Goal: Task Accomplishment & Management: Manage account settings

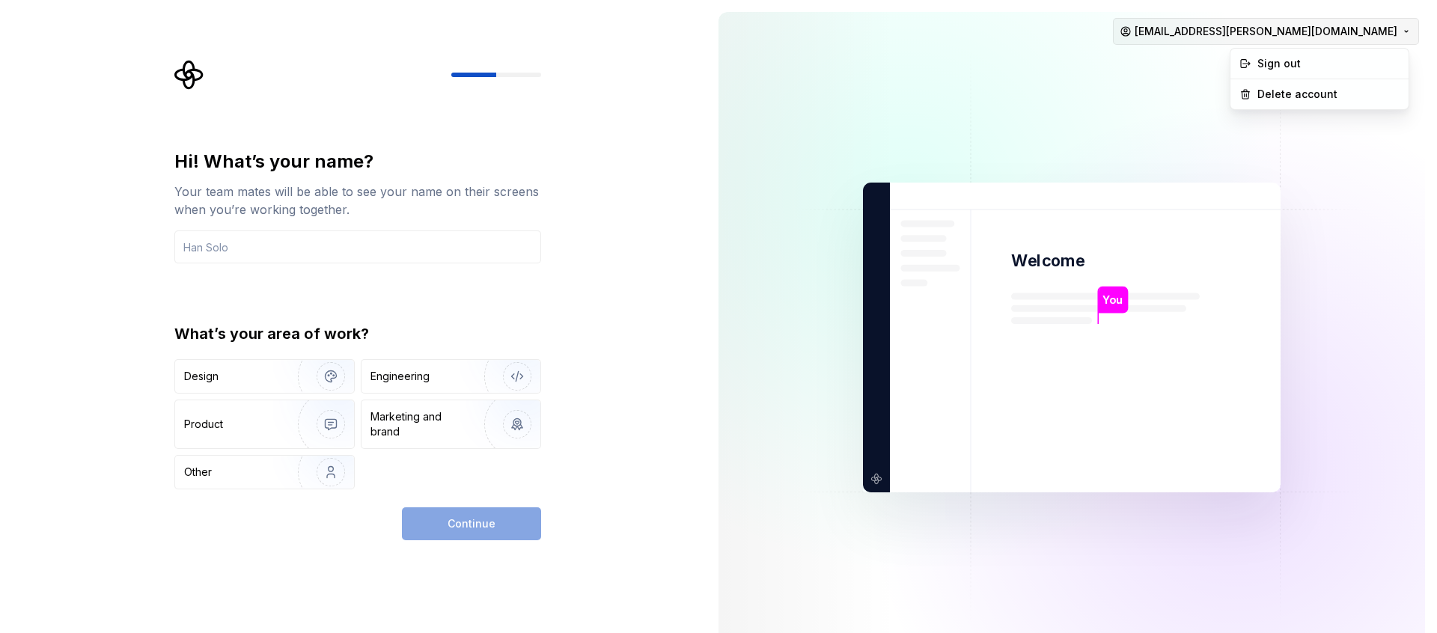
click at [1301, 39] on html "Hi! What’s your name? Your team mates will be able to see your name on their sc…" at bounding box center [718, 316] width 1437 height 633
click at [369, 192] on html "Hi! What’s your name? Your team mates will be able to see your name on their sc…" at bounding box center [718, 316] width 1437 height 633
click at [341, 247] on input "text" at bounding box center [357, 246] width 367 height 33
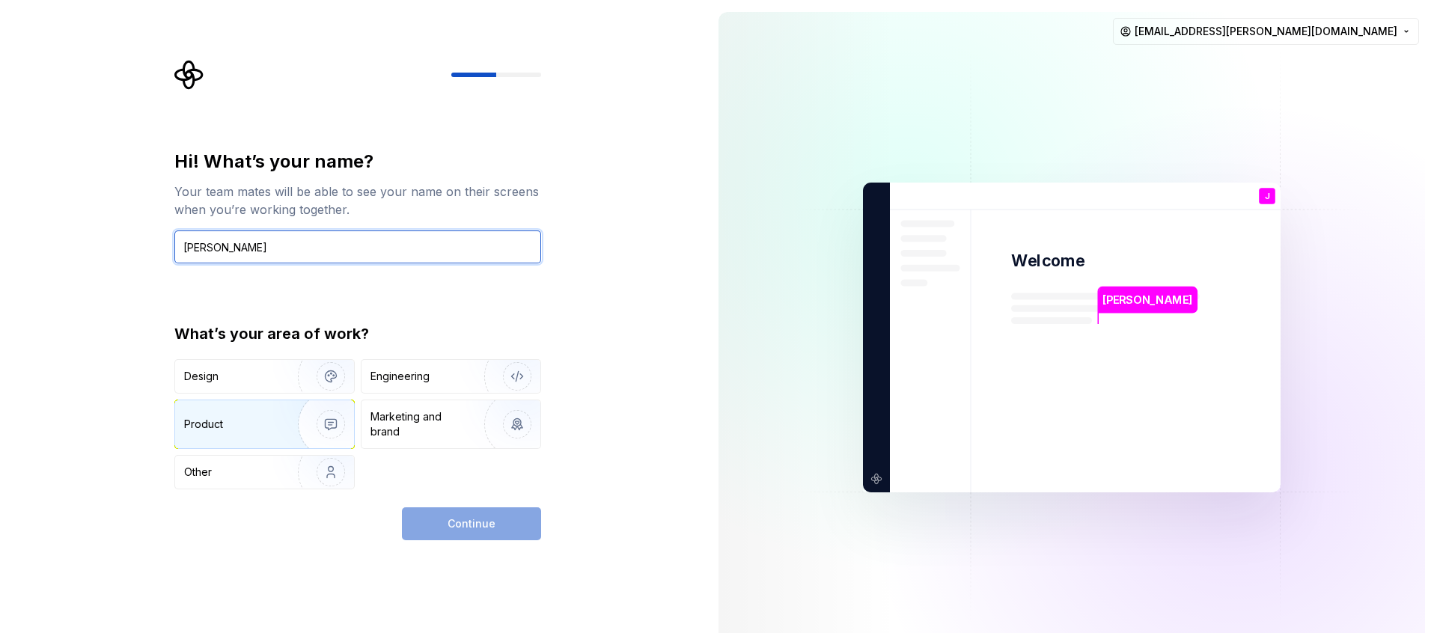
type input "Jano Gercak"
click at [282, 430] on img "button" at bounding box center [321, 424] width 96 height 100
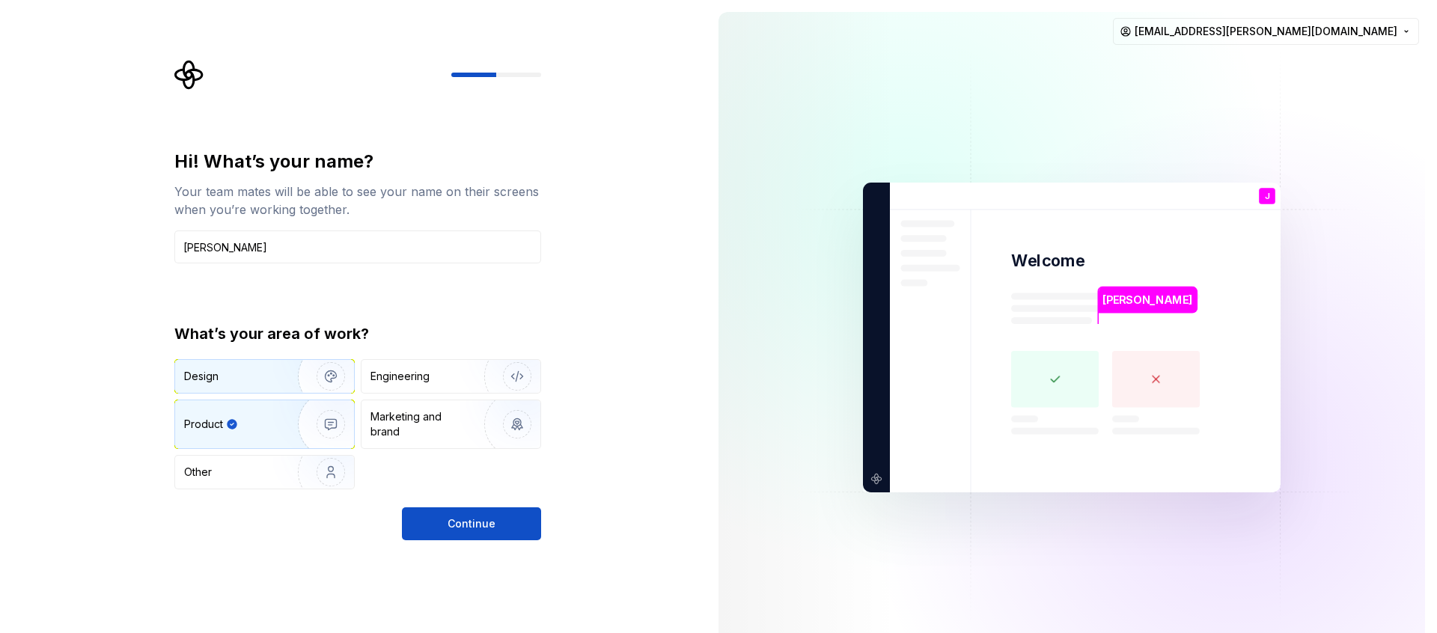
click at [323, 376] on img "button" at bounding box center [321, 376] width 96 height 100
click at [221, 402] on div "Product" at bounding box center [264, 424] width 179 height 48
click at [460, 527] on span "Continue" at bounding box center [472, 523] width 48 height 15
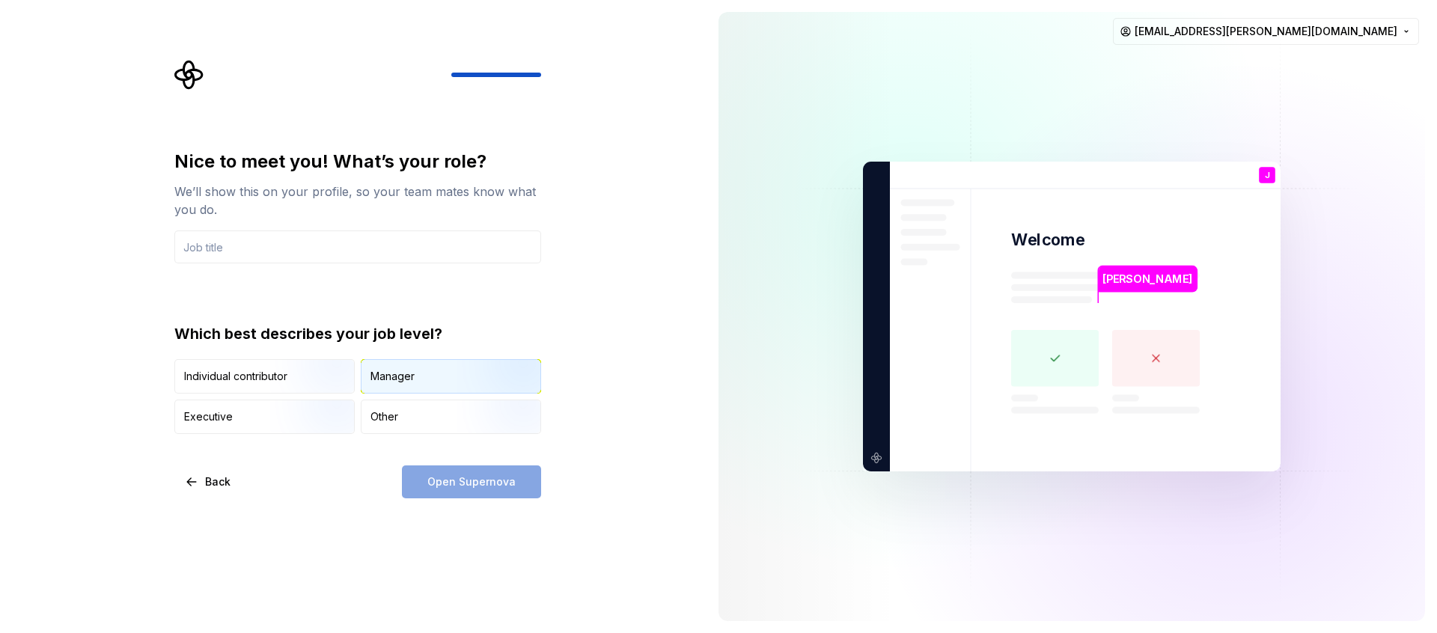
click at [429, 382] on div "Manager" at bounding box center [450, 376] width 179 height 33
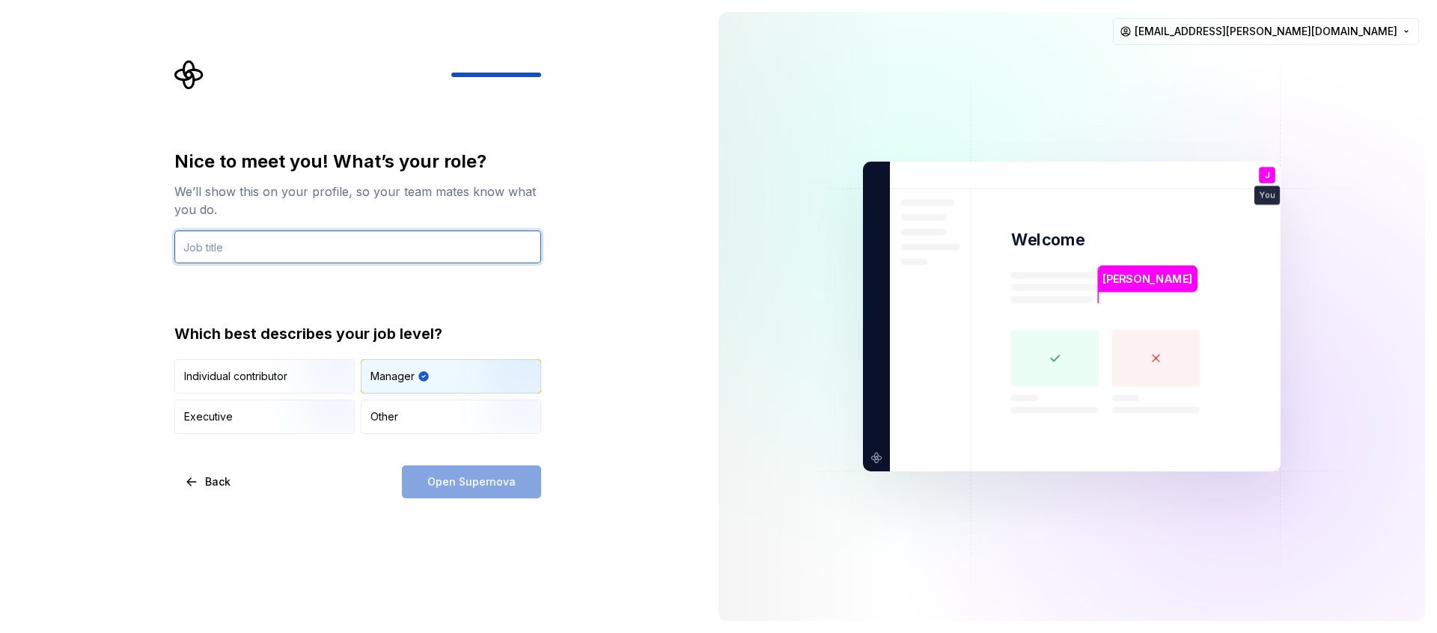
click at [364, 233] on input "text" at bounding box center [357, 246] width 367 height 33
type input "Seniro n"
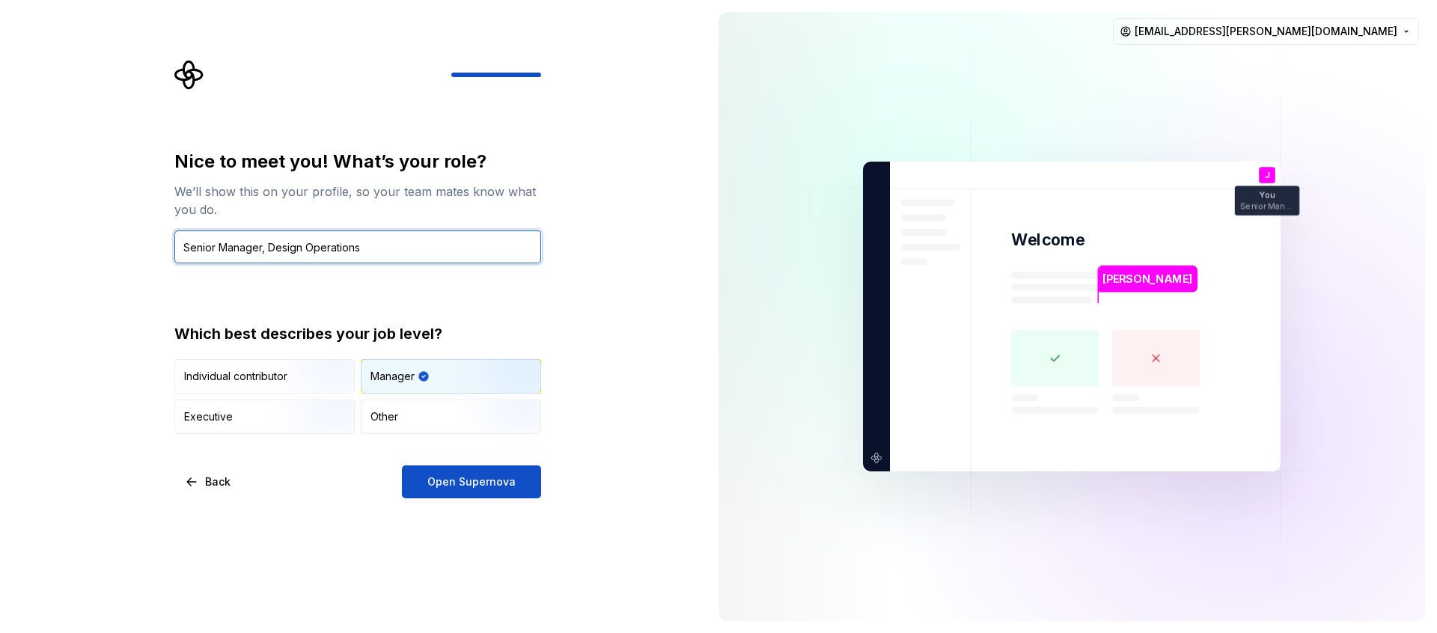
type input "Senior Manager, Design Operations"
click at [466, 462] on div "Nice to meet you! What’s your role? We’ll show this on your profile, so your te…" at bounding box center [357, 324] width 367 height 349
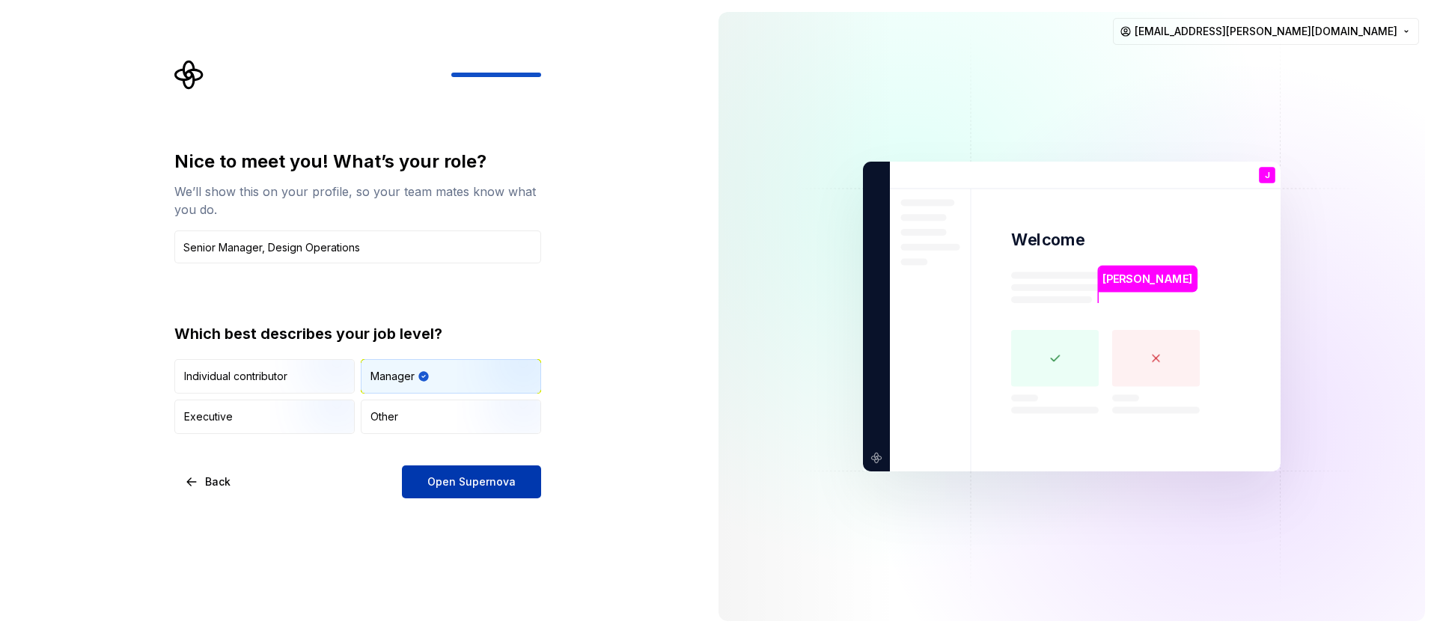
click at [468, 484] on span "Open Supernova" at bounding box center [471, 481] width 88 height 15
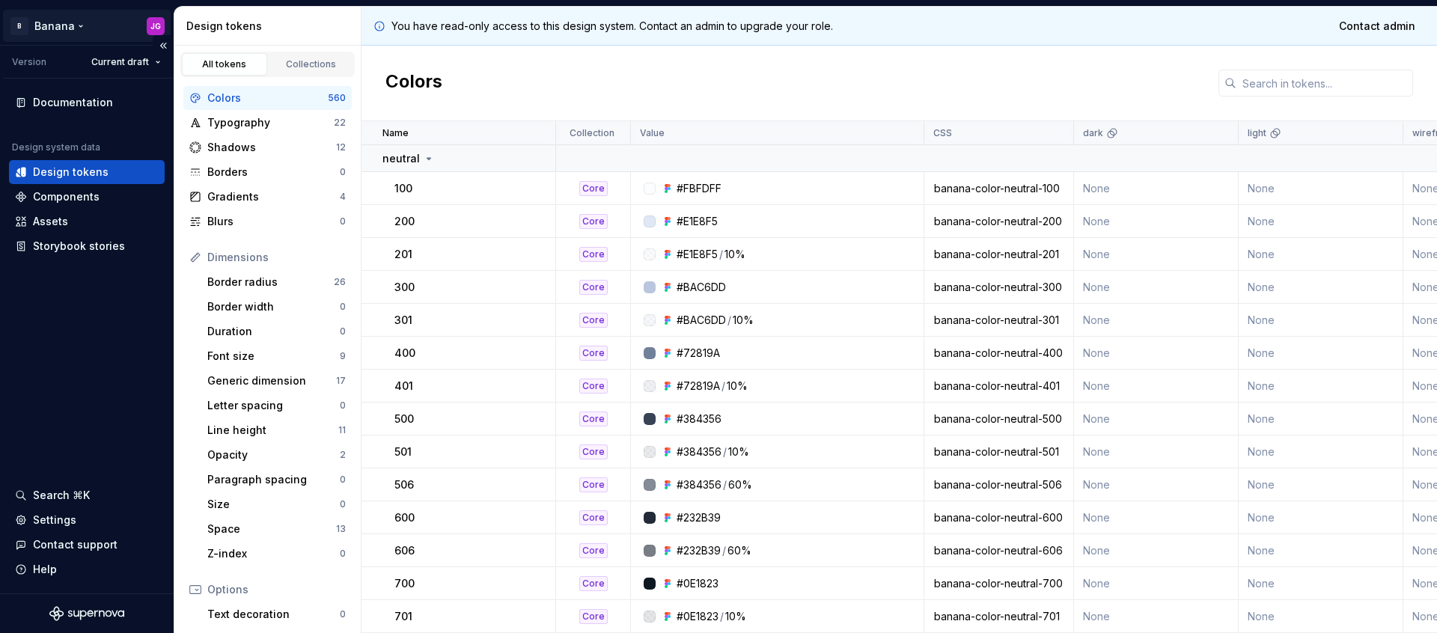
click at [51, 20] on html "B Banana JG Version Current draft Documentation Design system data Design token…" at bounding box center [718, 316] width 1437 height 633
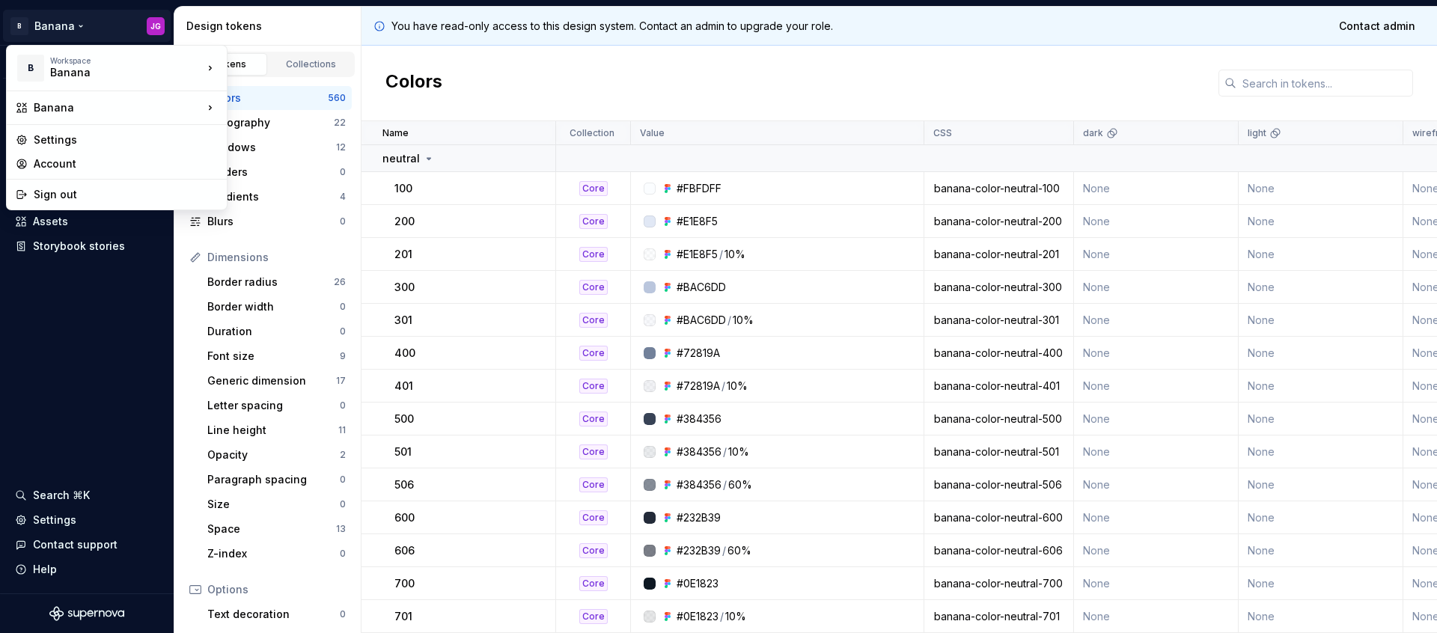
click at [71, 375] on html "B Banana JG Version Current draft Documentation Design system data Design token…" at bounding box center [718, 316] width 1437 height 633
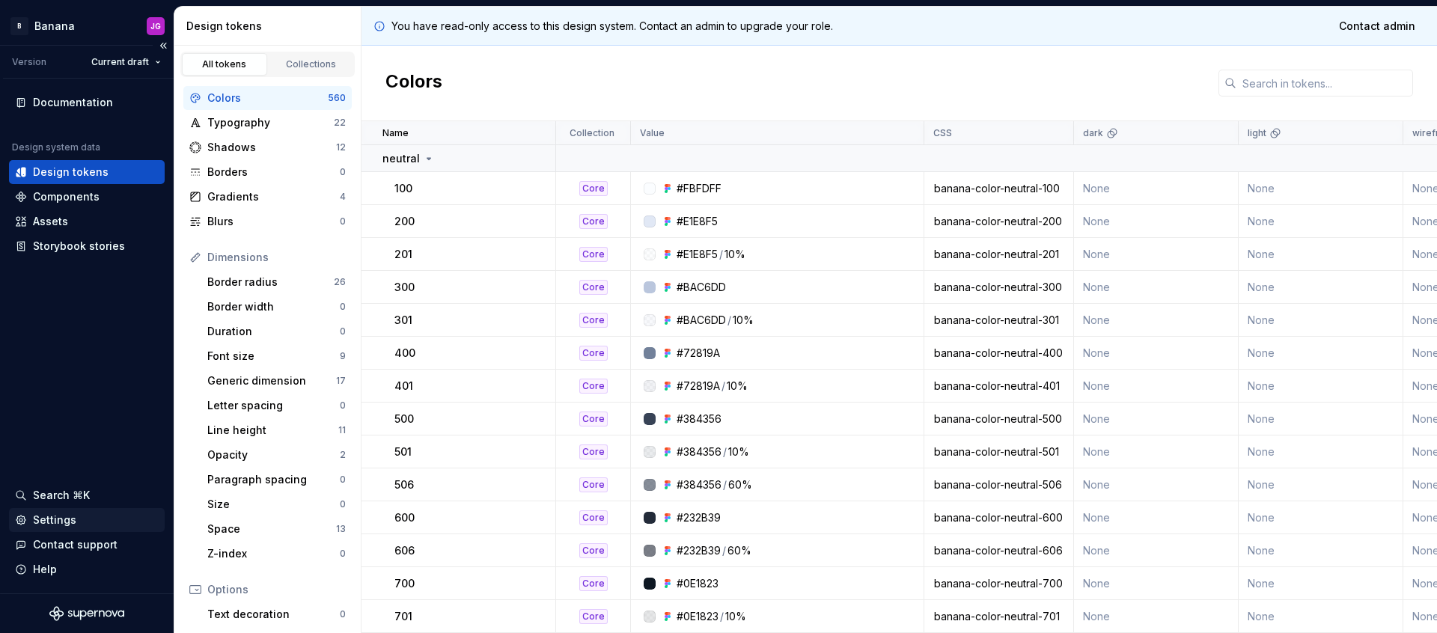
click at [61, 519] on div "Settings" at bounding box center [54, 520] width 43 height 15
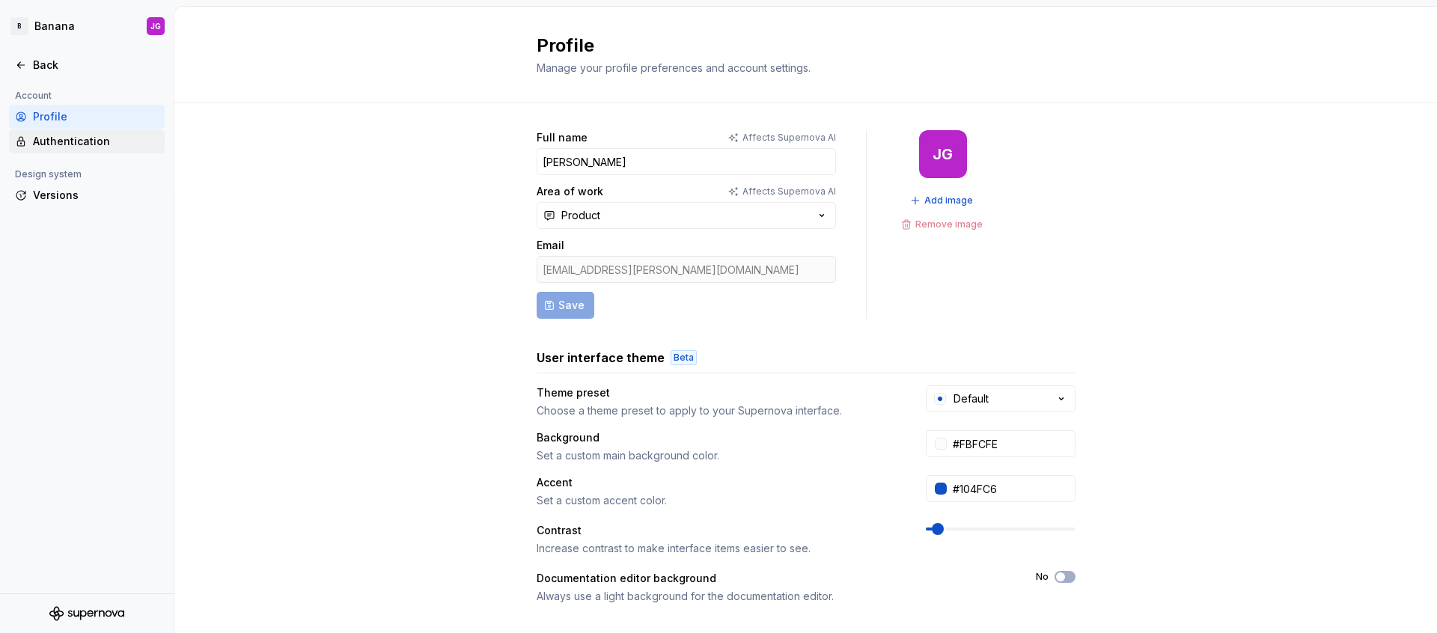
click at [79, 148] on div "Authentication" at bounding box center [96, 141] width 126 height 15
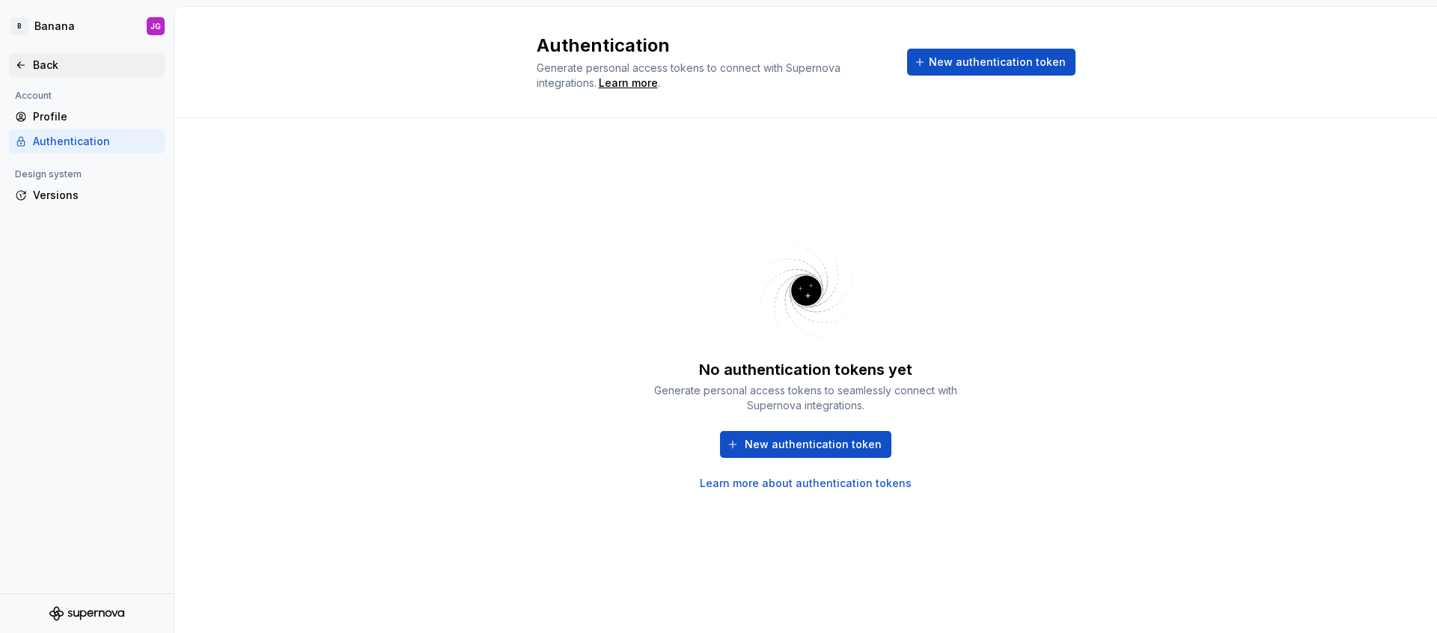
click at [55, 65] on div "Back" at bounding box center [96, 65] width 126 height 15
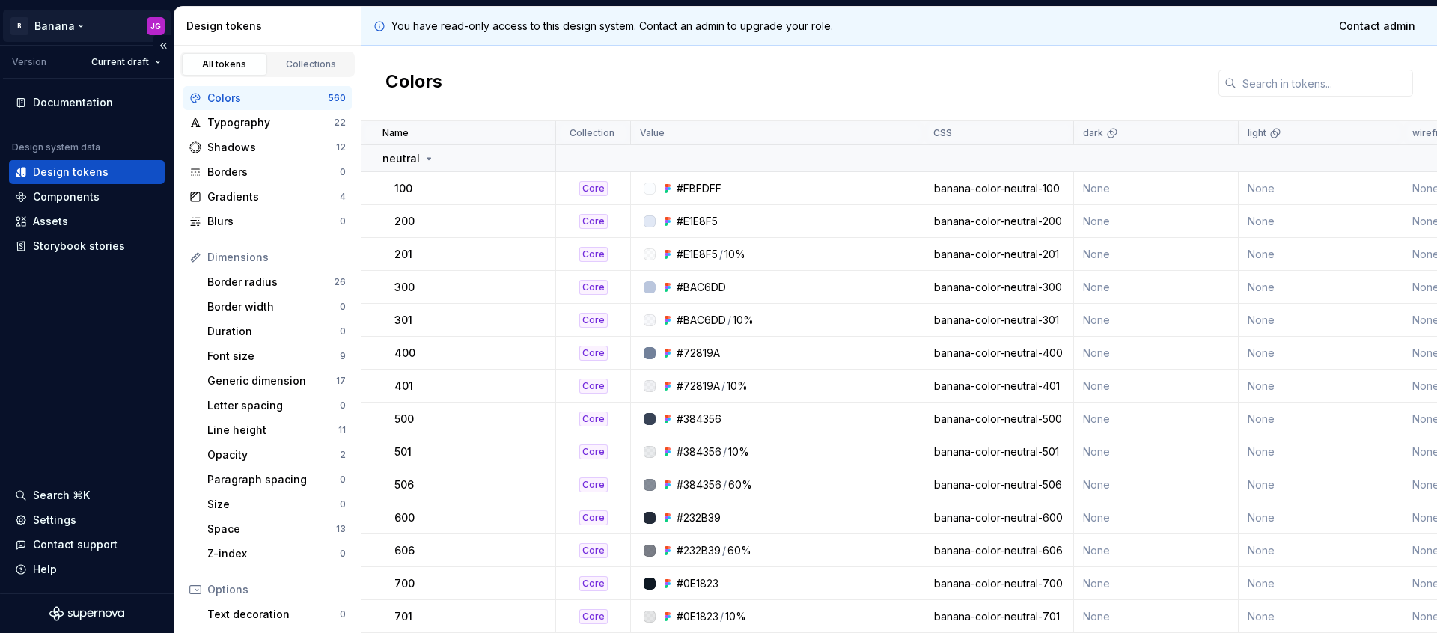
click at [162, 25] on html "B Banana JG Version Current draft Documentation Design system data Design token…" at bounding box center [718, 316] width 1437 height 633
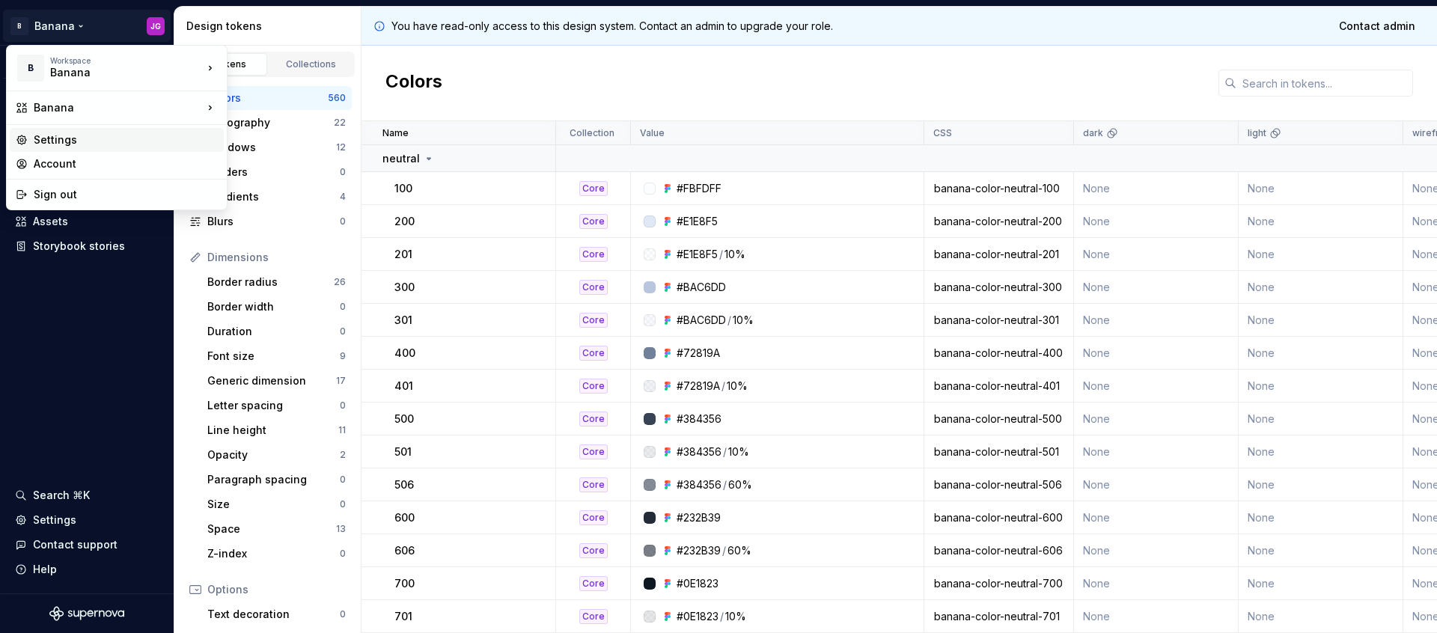
click at [178, 138] on div "Settings" at bounding box center [126, 139] width 184 height 15
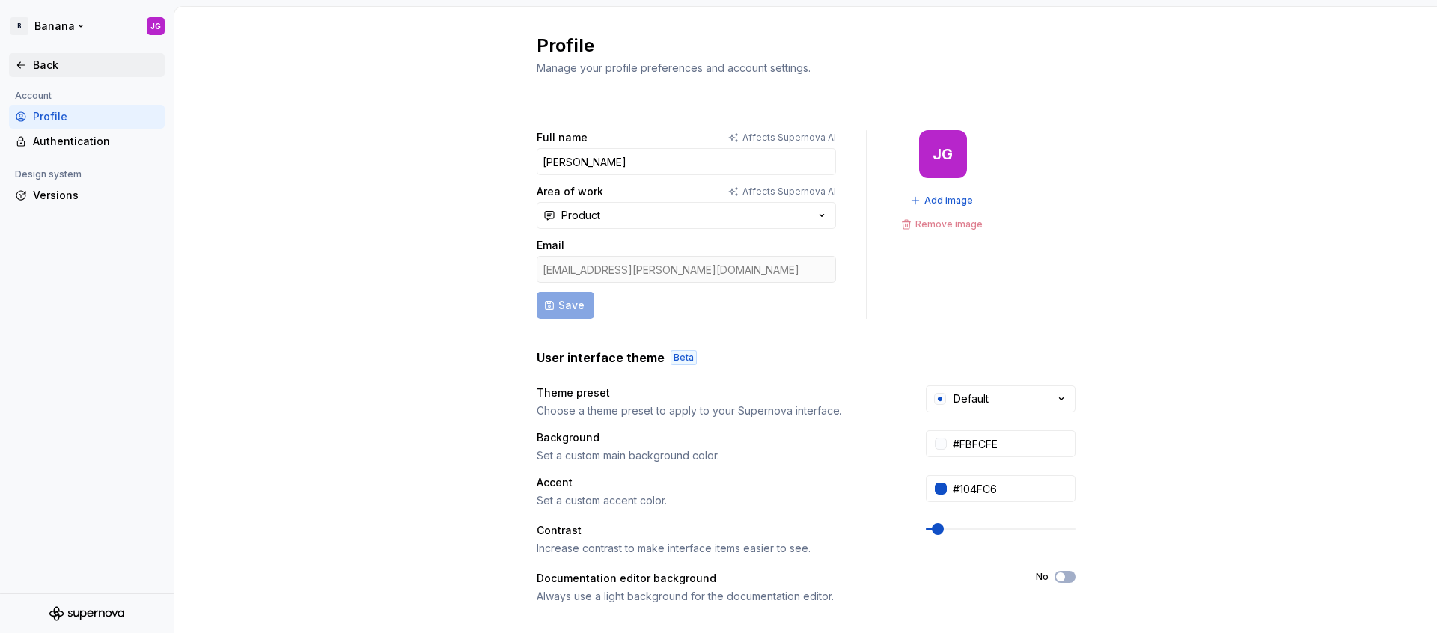
click at [25, 58] on div "Back" at bounding box center [87, 65] width 144 height 15
